Goal: Book appointment/travel/reservation

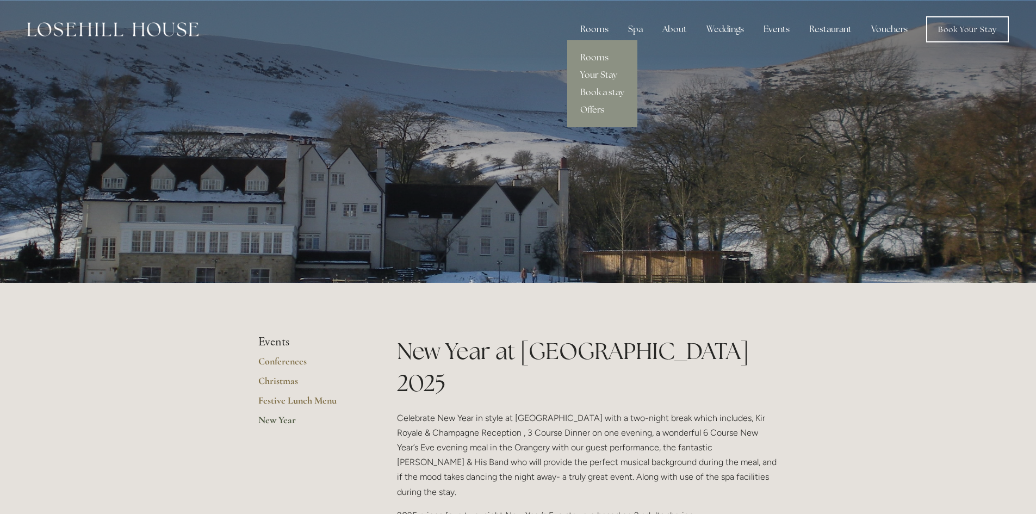
click at [597, 32] on div "Rooms" at bounding box center [594, 29] width 46 height 22
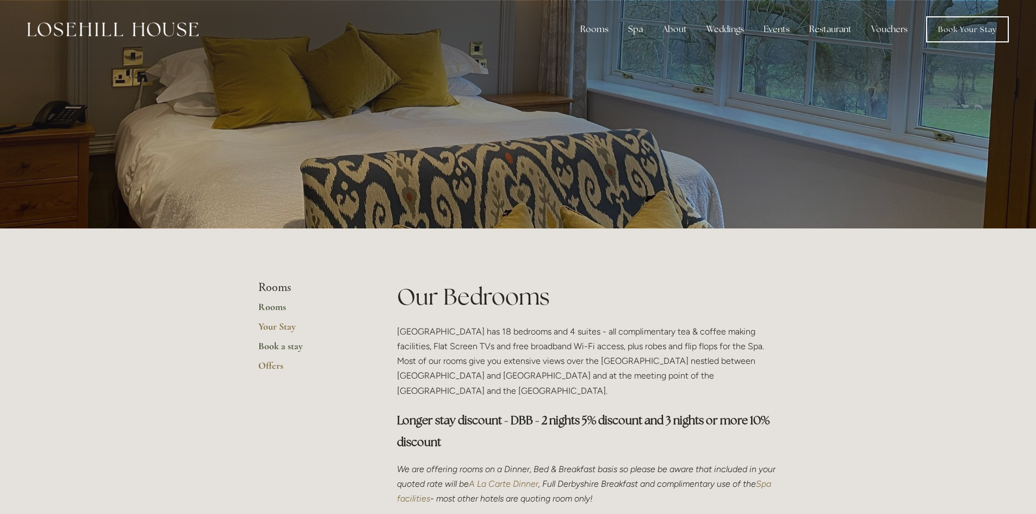
click at [273, 347] on link "Book a stay" at bounding box center [310, 350] width 104 height 20
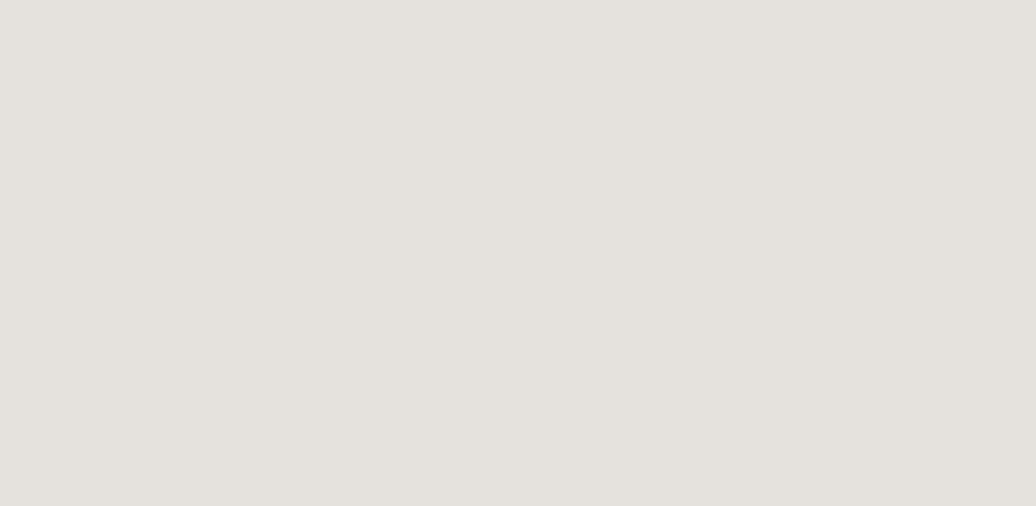
scroll to position [1255, 0]
